Goal: Task Accomplishment & Management: Manage account settings

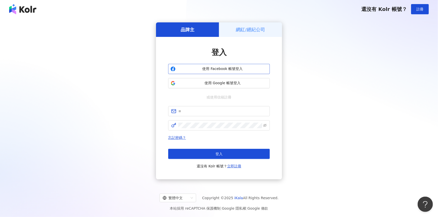
click at [247, 68] on span "使用 Facebook 帳號登入" at bounding box center [223, 68] width 90 height 5
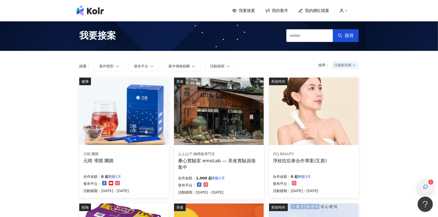
click at [428, 183] on div "button" at bounding box center [425, 186] width 7 height 11
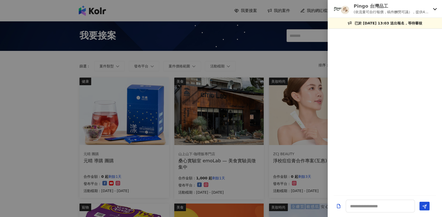
click at [376, 12] on p "(依流量可自行報價，稿件酬勞可議），提供4色 (廠商提供)" at bounding box center [392, 12] width 77 height 6
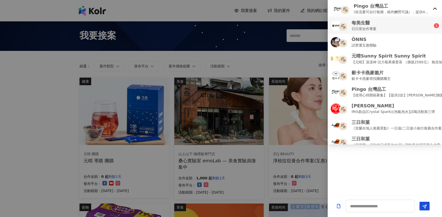
click at [378, 32] on li "每美生醫 日日茶合作專案 1" at bounding box center [385, 25] width 114 height 17
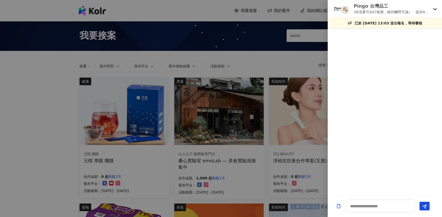
click at [381, 13] on p "(依流量可自行報價，稿件酬勞可議），提供4色 (廠商提供)" at bounding box center [392, 12] width 77 height 6
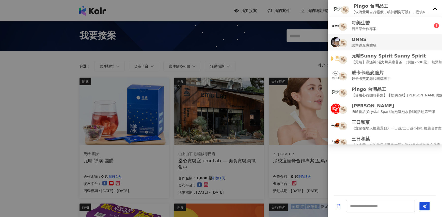
click at [374, 42] on p "試營運互惠體驗" at bounding box center [364, 45] width 25 height 6
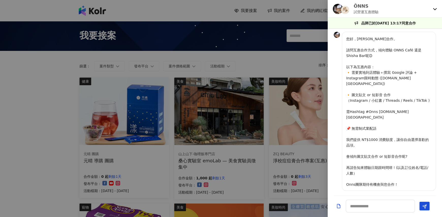
scroll to position [13, 0]
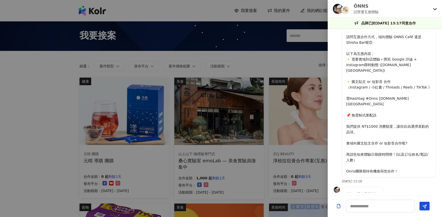
click at [381, 11] on div "ÔNNS 試營運互惠體驗" at bounding box center [382, 9] width 98 height 12
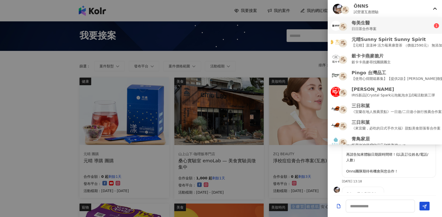
click at [376, 27] on p "日日茶合作專案" at bounding box center [364, 29] width 25 height 6
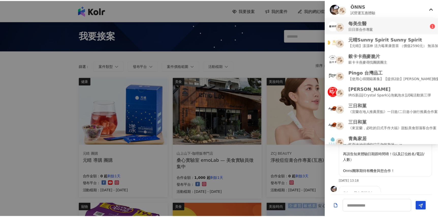
scroll to position [0, 0]
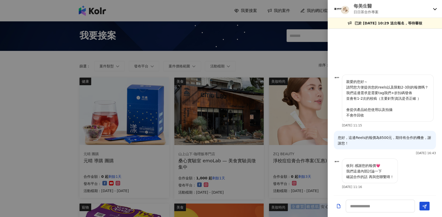
click at [263, 86] on div at bounding box center [221, 108] width 442 height 217
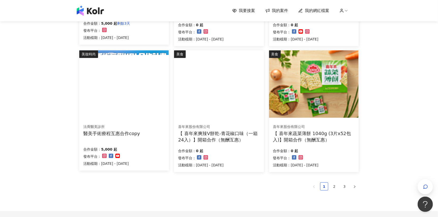
scroll to position [296, 0]
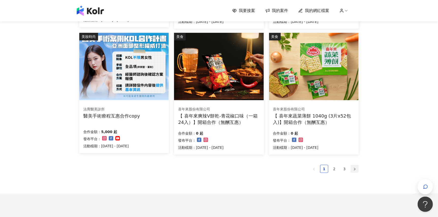
click at [355, 170] on icon "right" at bounding box center [354, 169] width 3 height 3
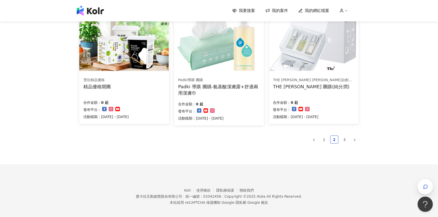
scroll to position [329, 0]
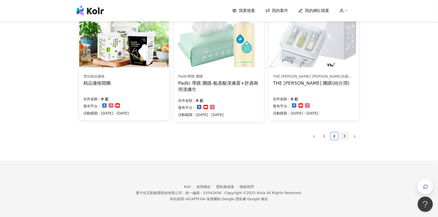
click at [345, 139] on link "3" at bounding box center [345, 136] width 8 height 8
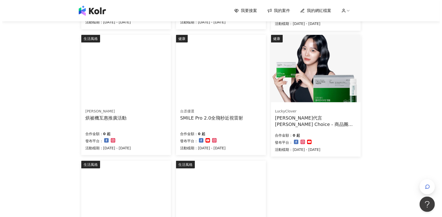
scroll to position [254, 0]
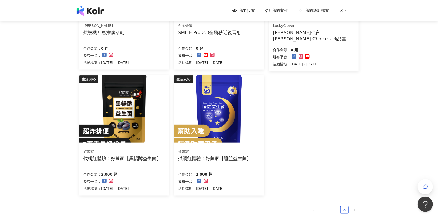
click at [229, 121] on img at bounding box center [218, 108] width 89 height 67
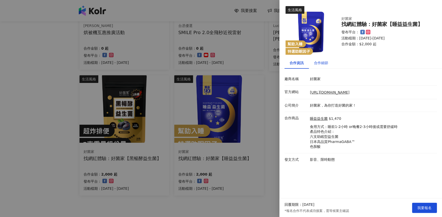
click at [327, 61] on div "合作細節" at bounding box center [321, 63] width 14 height 6
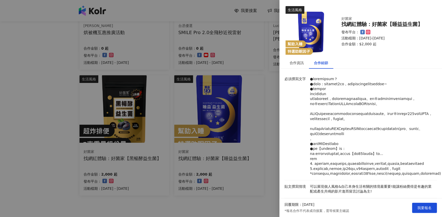
scroll to position [147, 0]
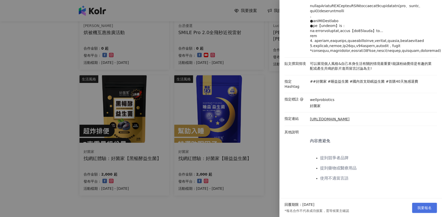
click at [427, 204] on button "我要報名" at bounding box center [424, 208] width 25 height 10
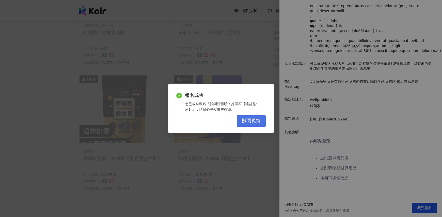
click at [256, 122] on span "關閉視窗" at bounding box center [251, 121] width 18 height 6
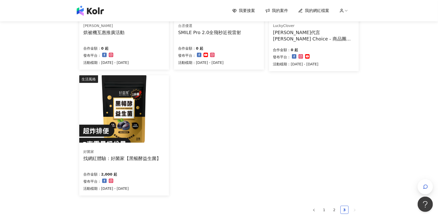
click at [140, 129] on img at bounding box center [123, 108] width 89 height 67
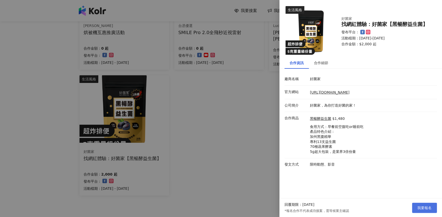
click at [414, 209] on button "我要報名" at bounding box center [424, 208] width 25 height 10
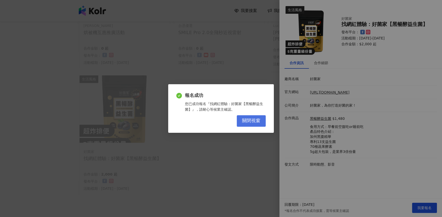
click at [246, 119] on span "關閉視窗" at bounding box center [251, 121] width 18 height 6
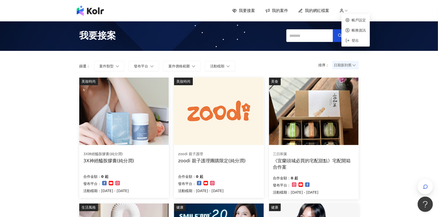
click at [342, 12] on icon at bounding box center [342, 10] width 5 height 5
click at [352, 19] on link "帳戶設定" at bounding box center [359, 20] width 14 height 4
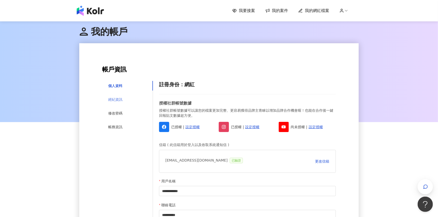
click at [124, 97] on div "經紀資訊" at bounding box center [127, 100] width 51 height 10
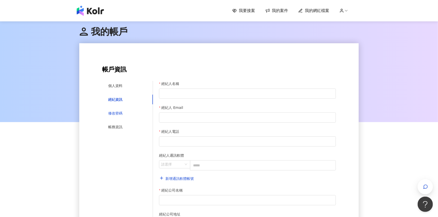
click at [119, 112] on div "修改密碼" at bounding box center [115, 113] width 14 height 6
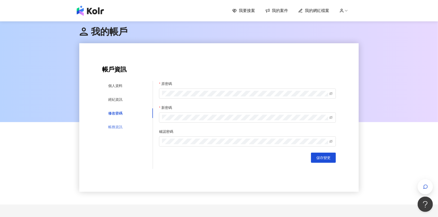
click at [116, 124] on div "帳務資訊" at bounding box center [127, 127] width 51 height 10
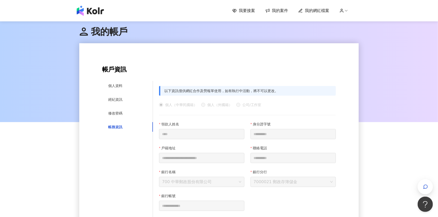
click at [211, 102] on span "個人（外國籍）" at bounding box center [219, 105] width 29 height 6
click at [249, 102] on span "公司/工作室" at bounding box center [252, 105] width 23 height 6
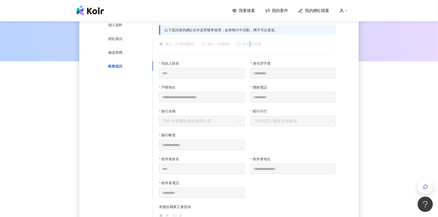
scroll to position [51, 0]
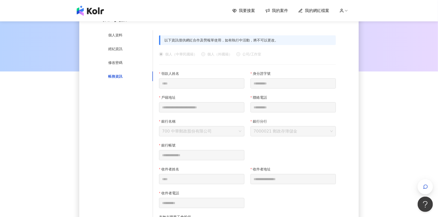
click at [302, 53] on div "個人（中華民國籍） 個人（外國籍） 公司/工作室" at bounding box center [247, 54] width 177 height 6
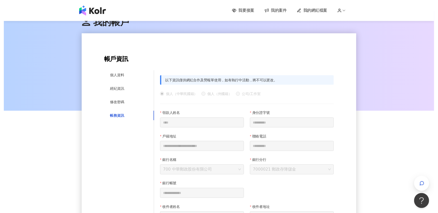
scroll to position [0, 0]
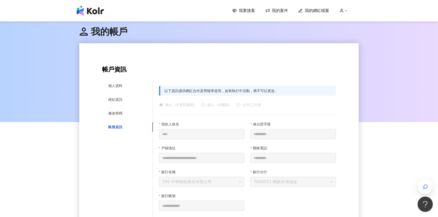
click at [322, 10] on span "我的網紅檔案" at bounding box center [317, 11] width 24 height 6
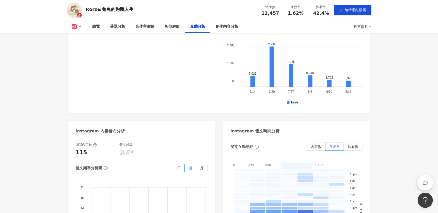
scroll to position [1059, 0]
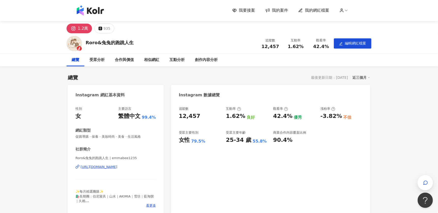
scroll to position [0, 0]
